Goal: Task Accomplishment & Management: Use online tool/utility

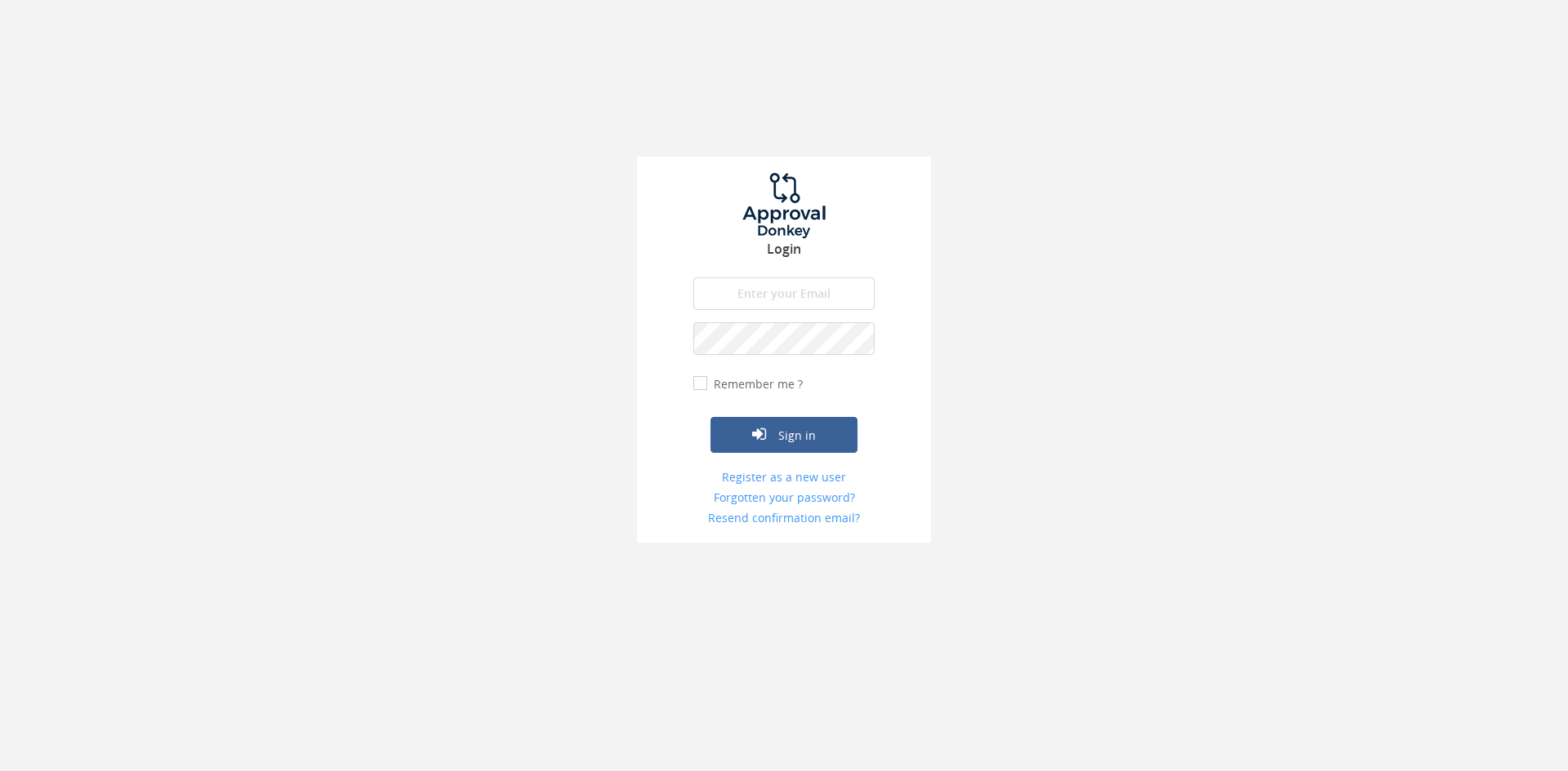
type input "[EMAIL_ADDRESS][DOMAIN_NAME]"
click at [710, 418] on button "Sign in" at bounding box center [784, 435] width 147 height 36
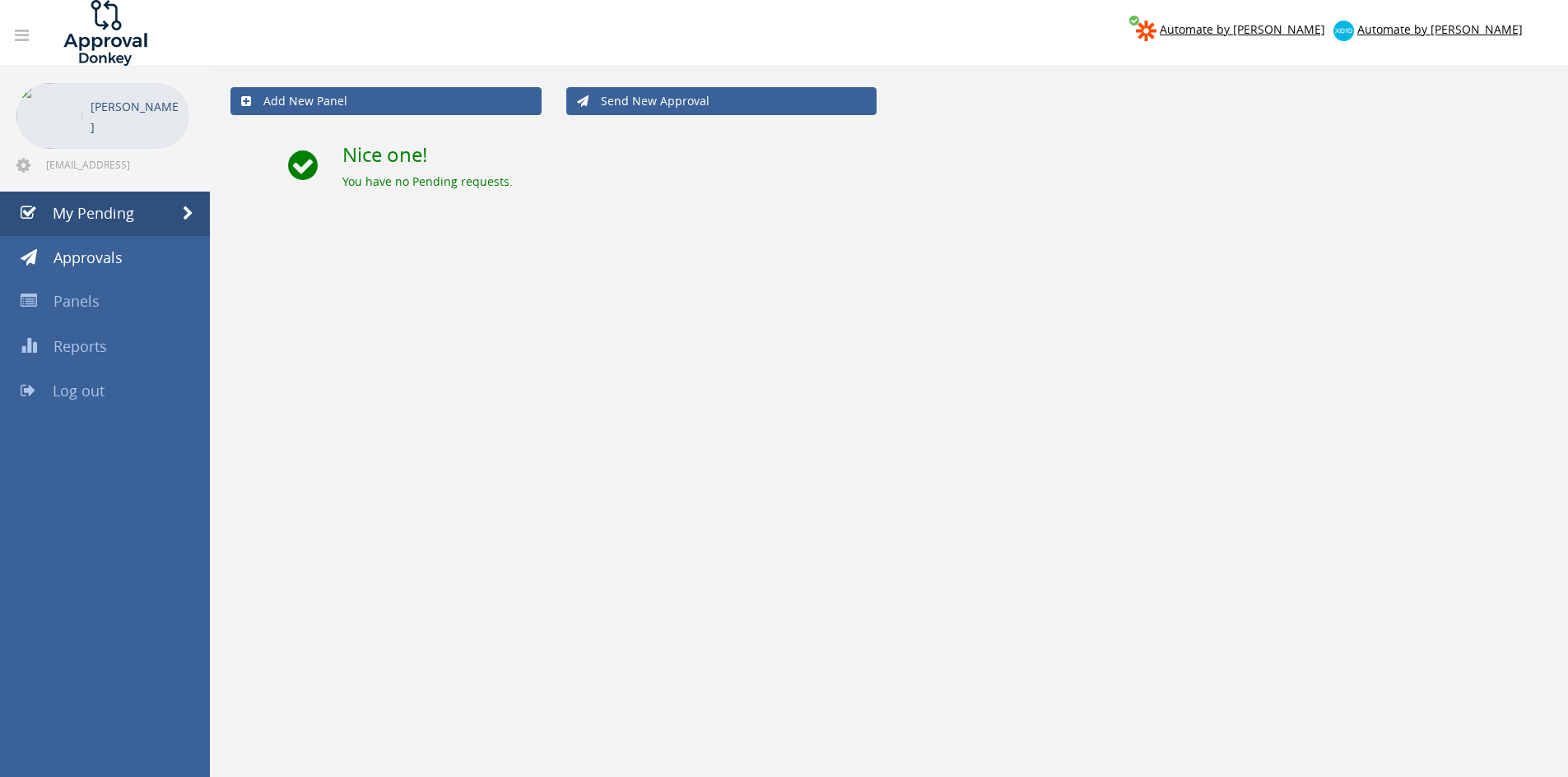
click at [80, 380] on link "Log out" at bounding box center [105, 391] width 210 height 45
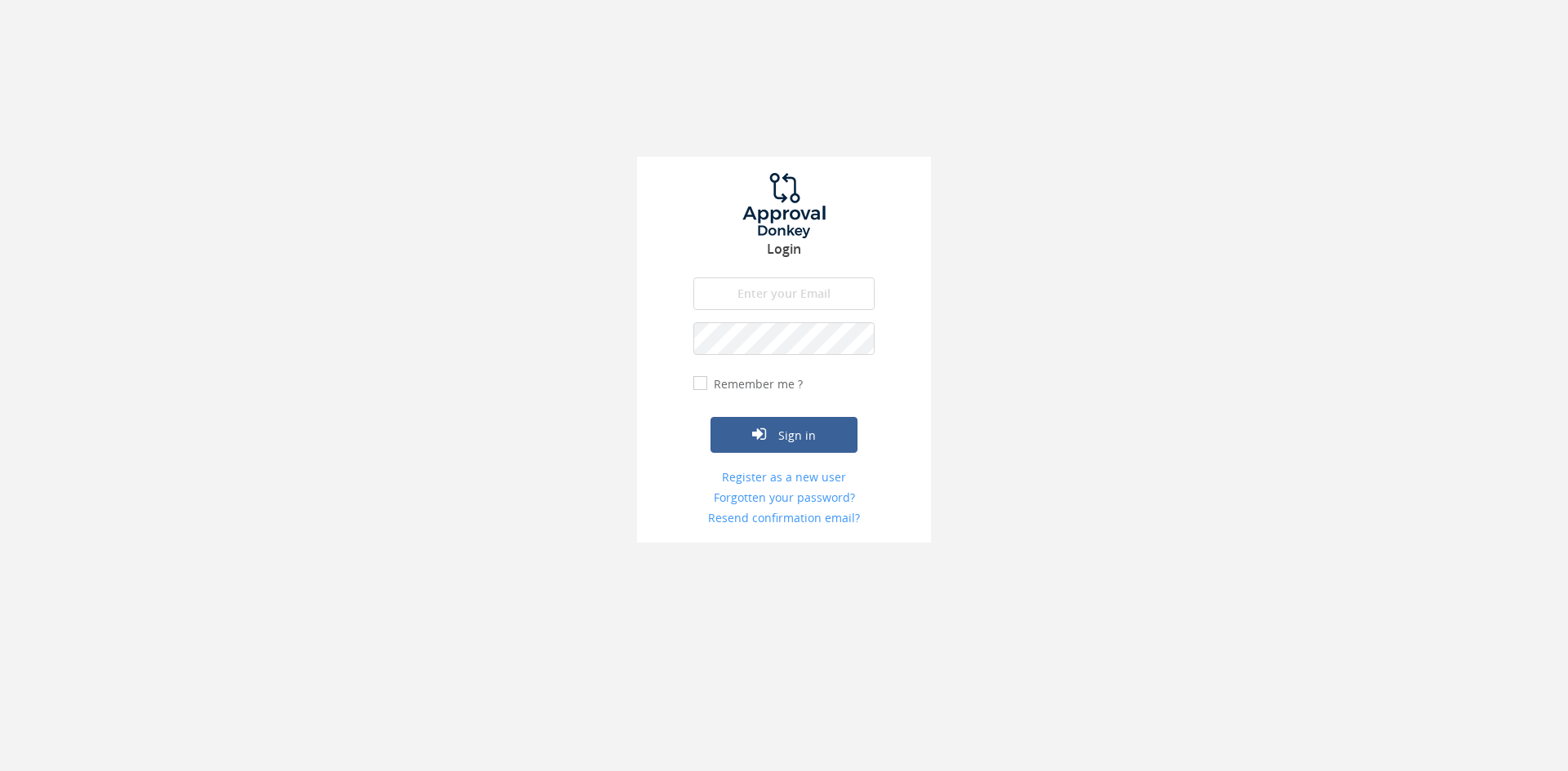
click at [767, 285] on input "email" at bounding box center [784, 293] width 181 height 33
type input "[EMAIL_ADDRESS][DOMAIN_NAME]"
click at [710, 418] on button "Sign in" at bounding box center [784, 435] width 147 height 36
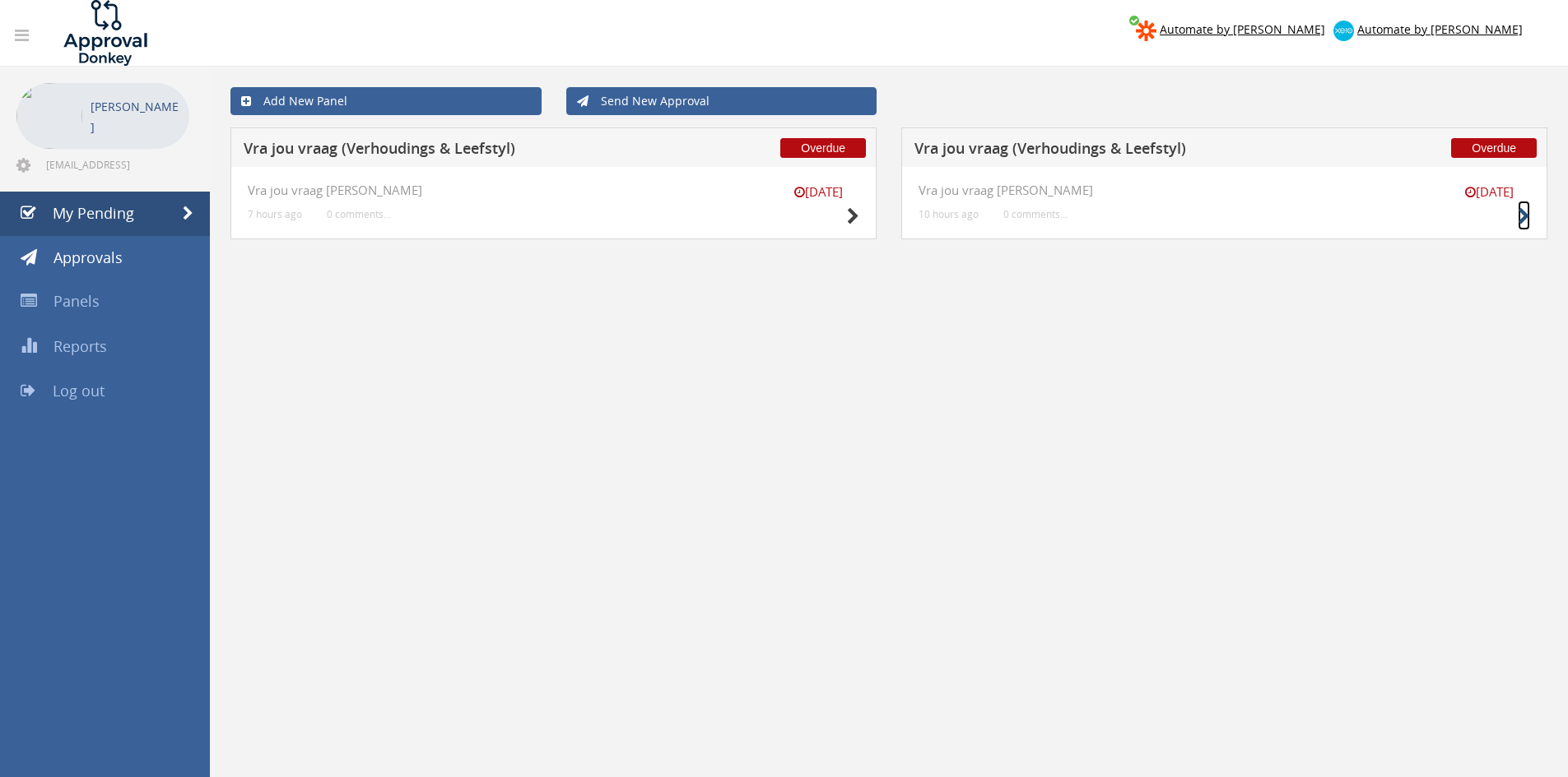
click at [1522, 206] on small at bounding box center [1523, 217] width 12 height 23
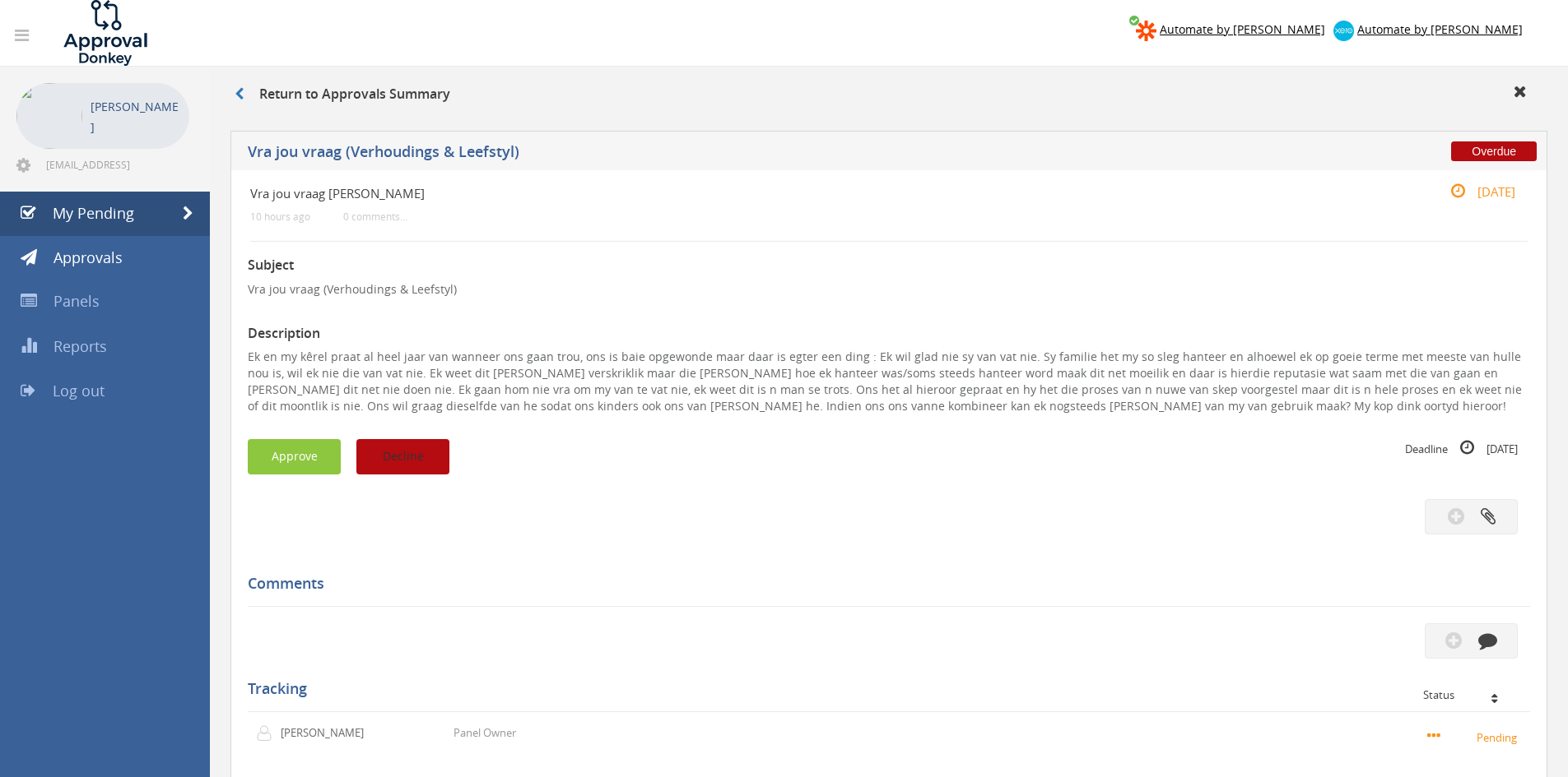
click at [396, 468] on button "Decline" at bounding box center [403, 456] width 93 height 35
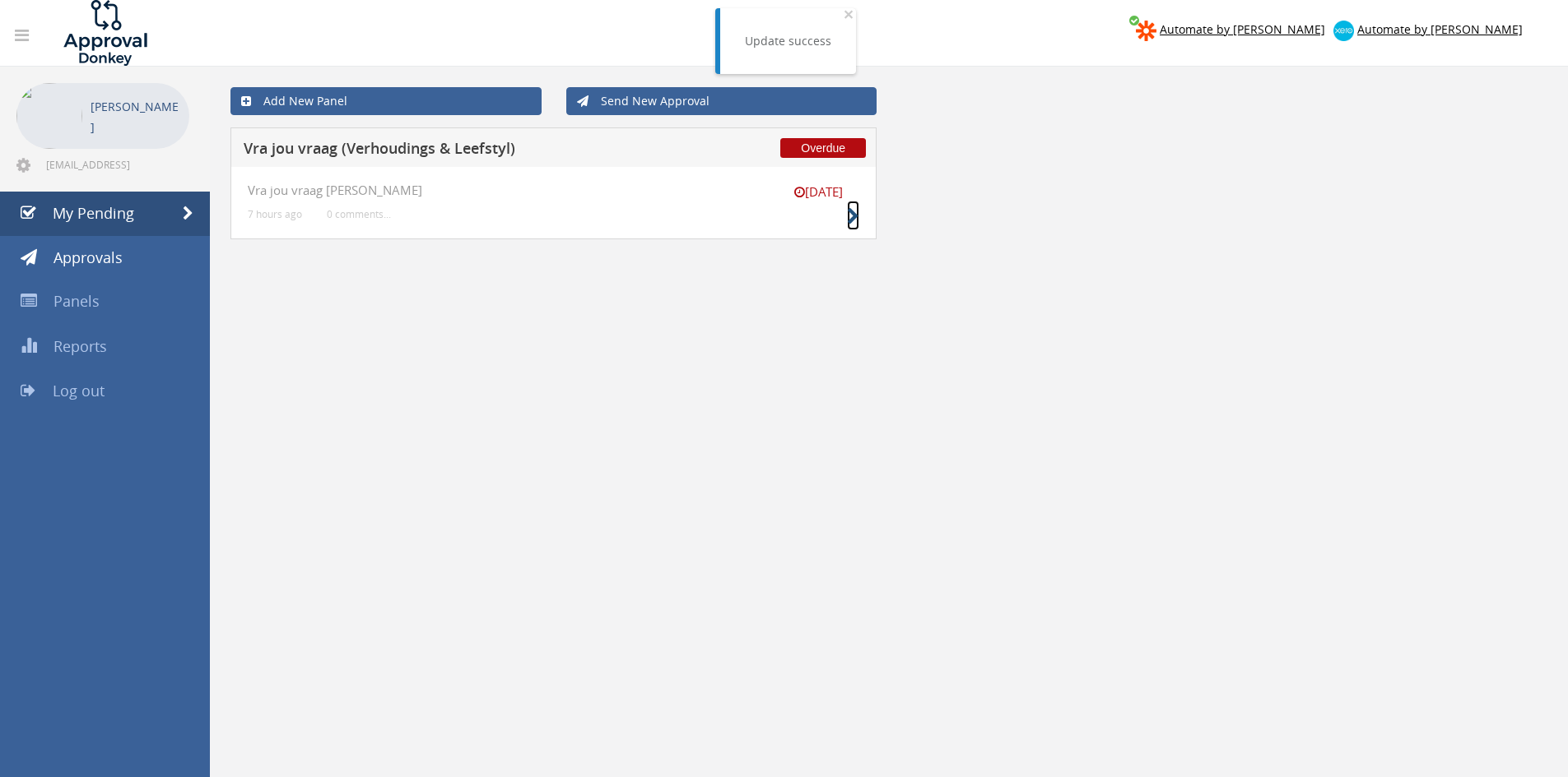
click at [851, 216] on icon at bounding box center [852, 217] width 12 height 17
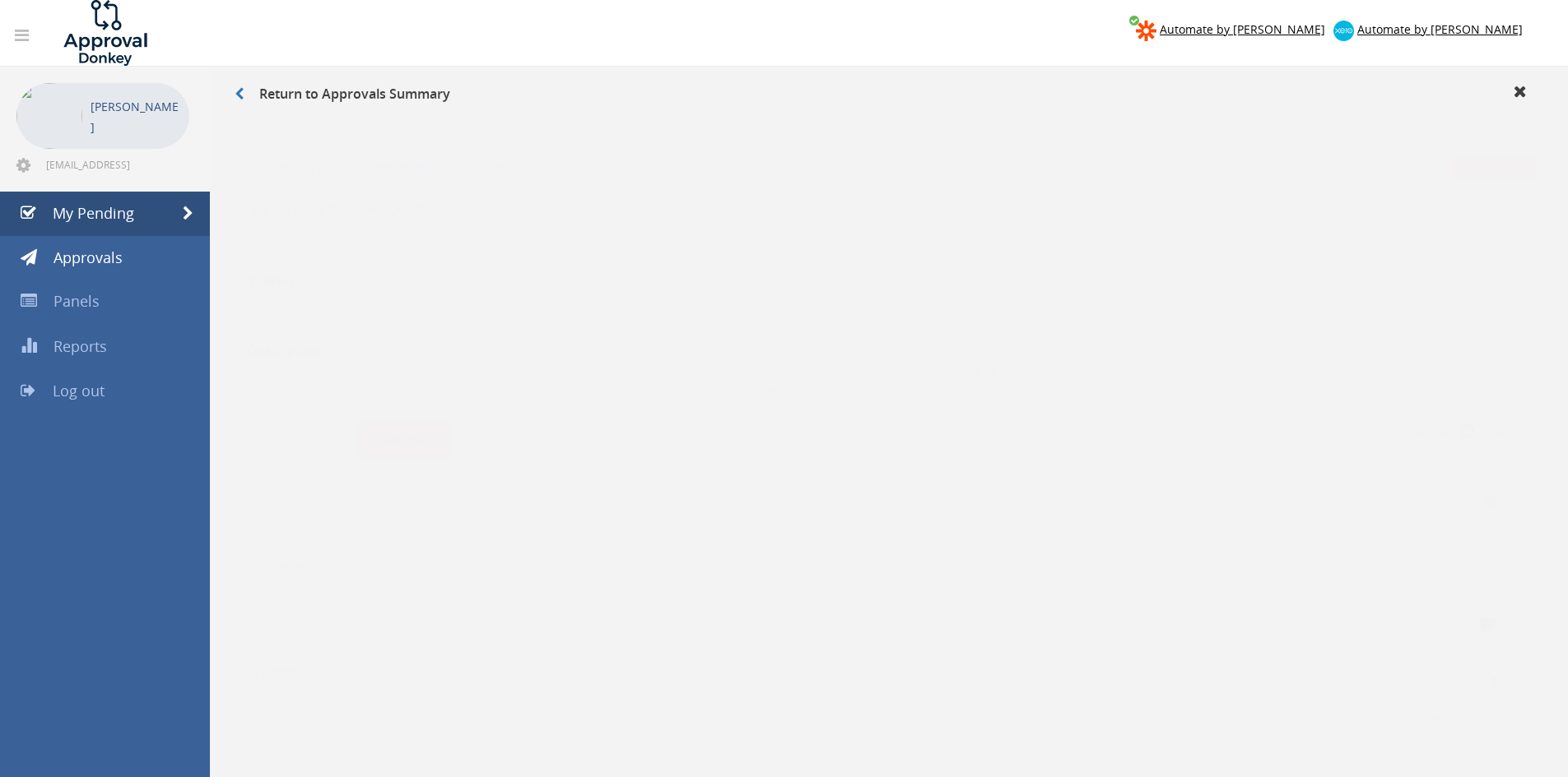
click at [409, 419] on button "Decline" at bounding box center [403, 424] width 93 height 35
